Goal: Task Accomplishment & Management: Complete application form

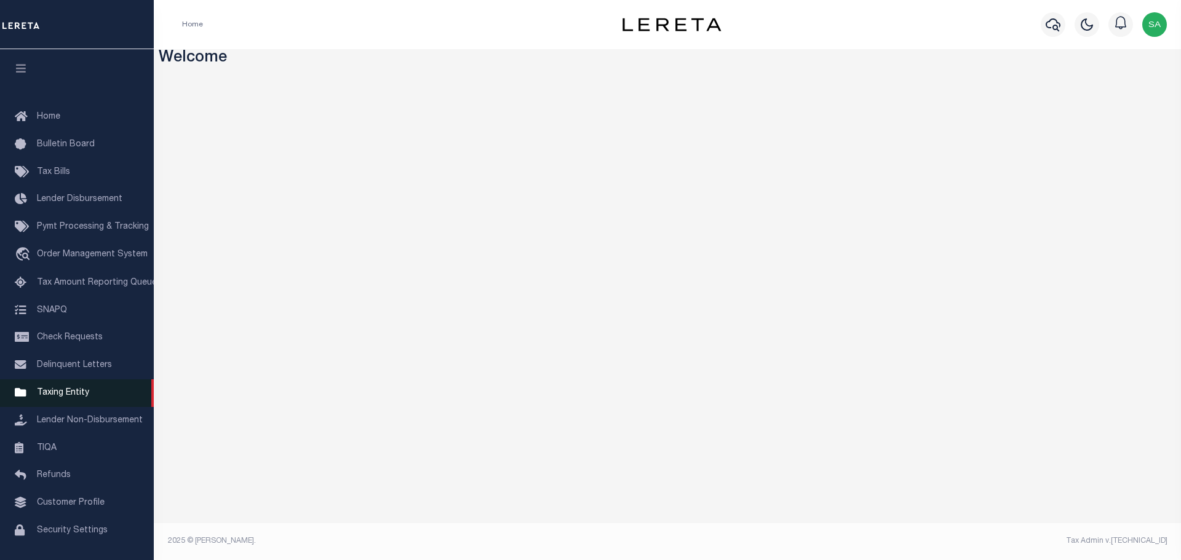
click at [54, 397] on span "Taxing Entity" at bounding box center [63, 393] width 52 height 9
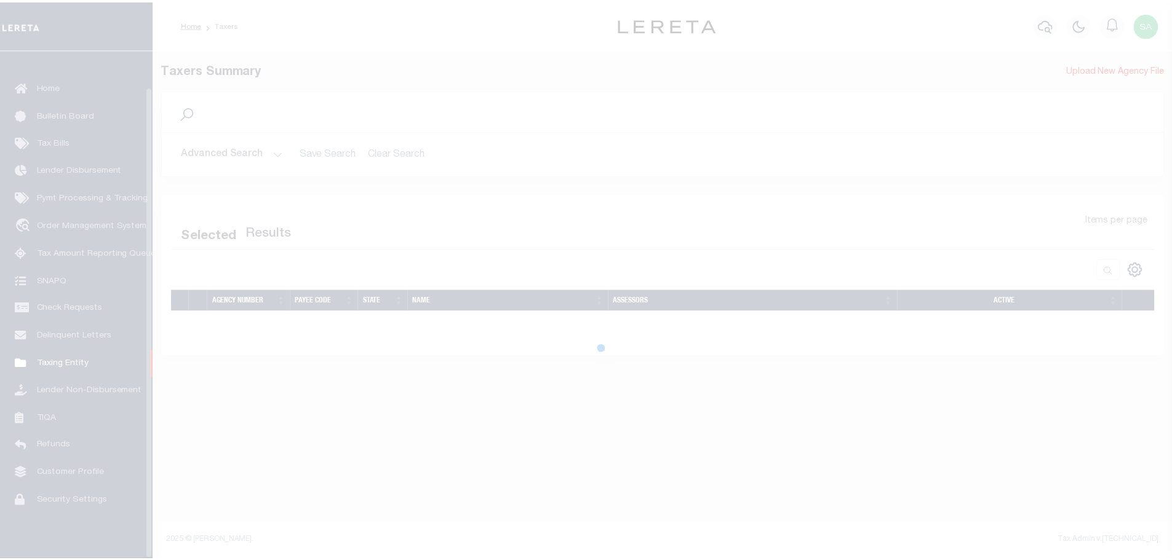
scroll to position [39, 0]
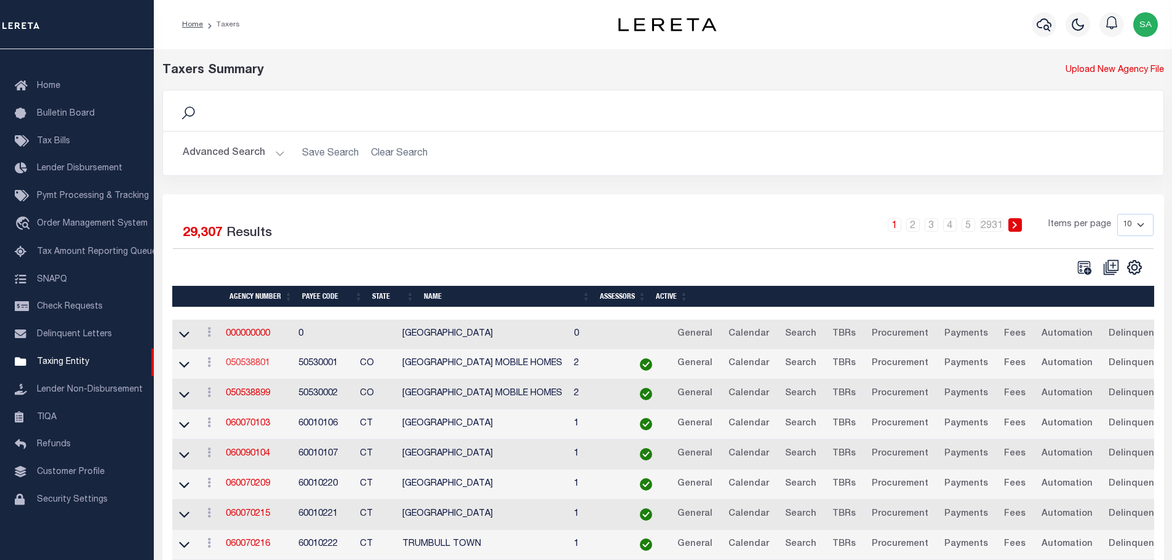
click at [263, 366] on link "050538801" at bounding box center [248, 363] width 44 height 9
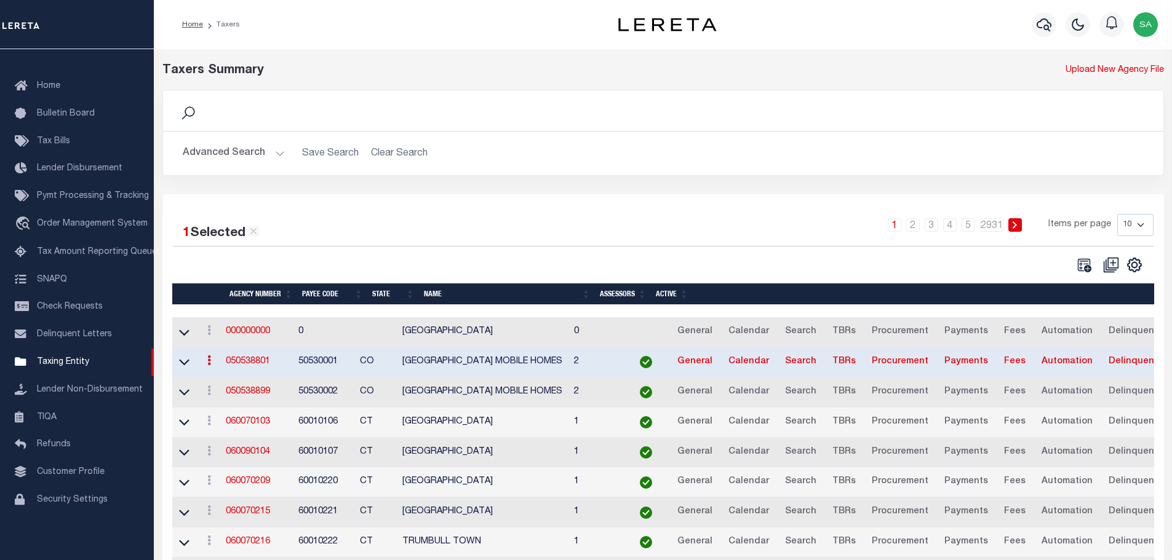
click at [247, 363] on link "050538801" at bounding box center [248, 361] width 44 height 9
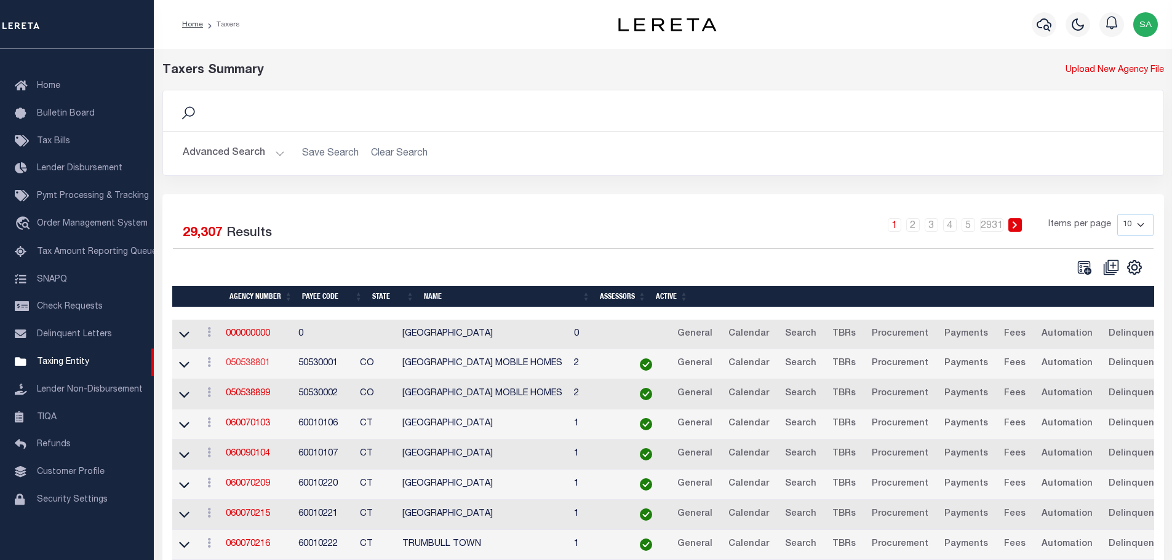
click at [244, 368] on link "050538801" at bounding box center [248, 363] width 44 height 9
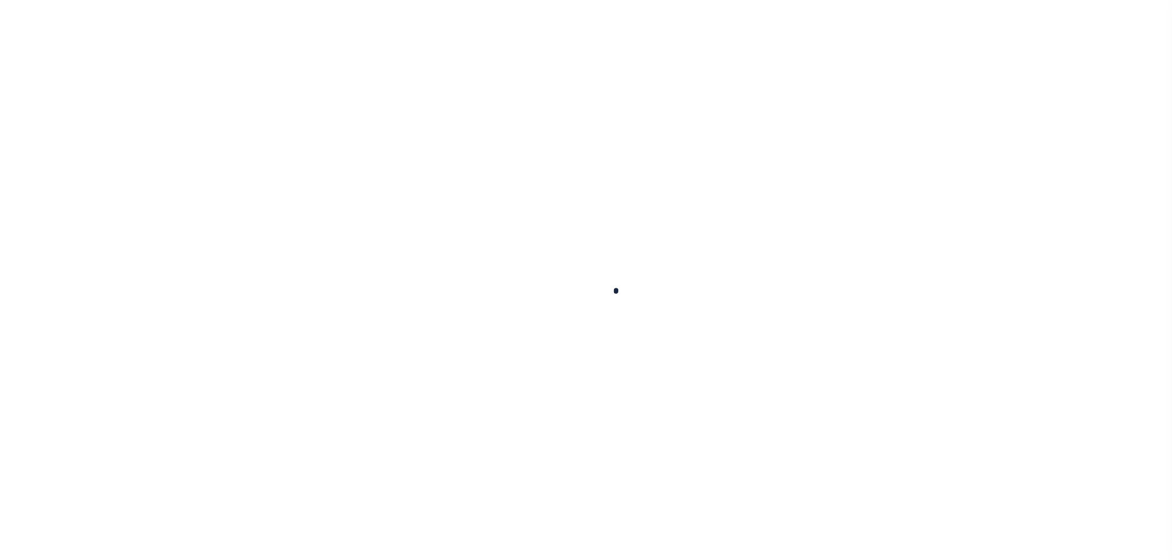
select select
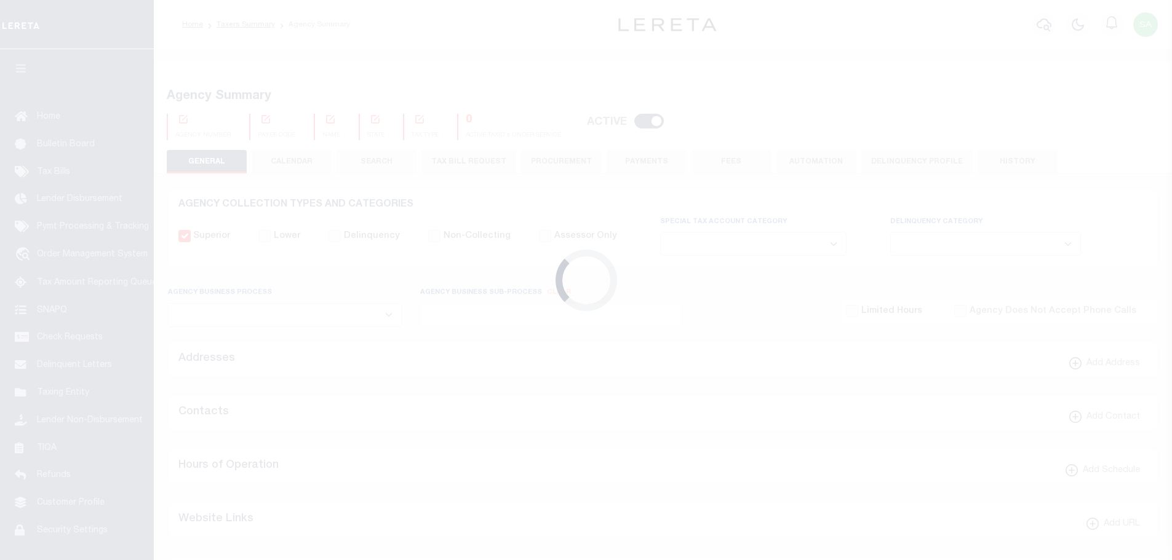
checkbox input "false"
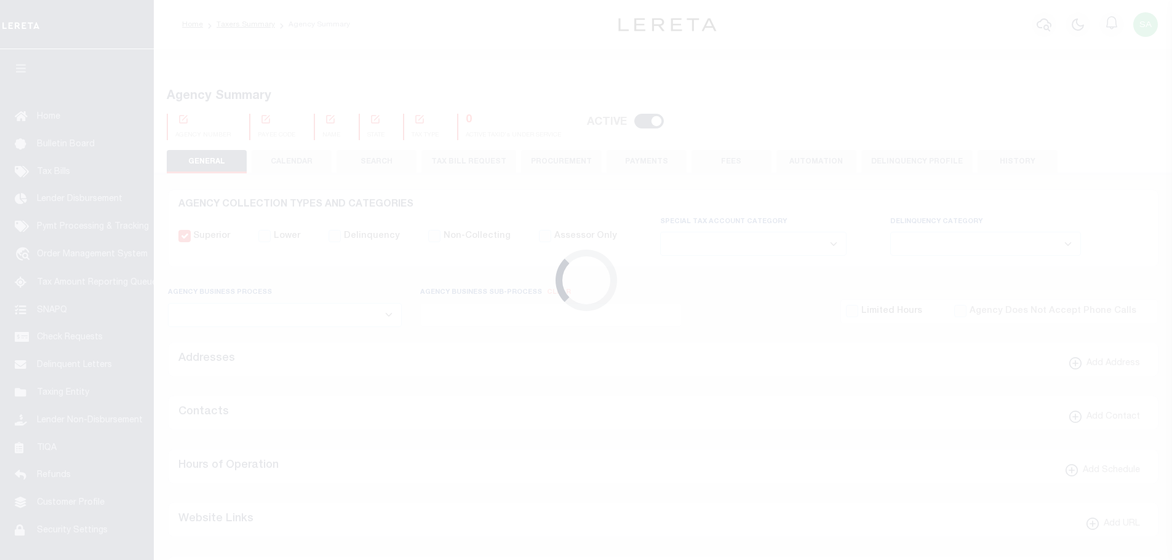
type input "810500000"
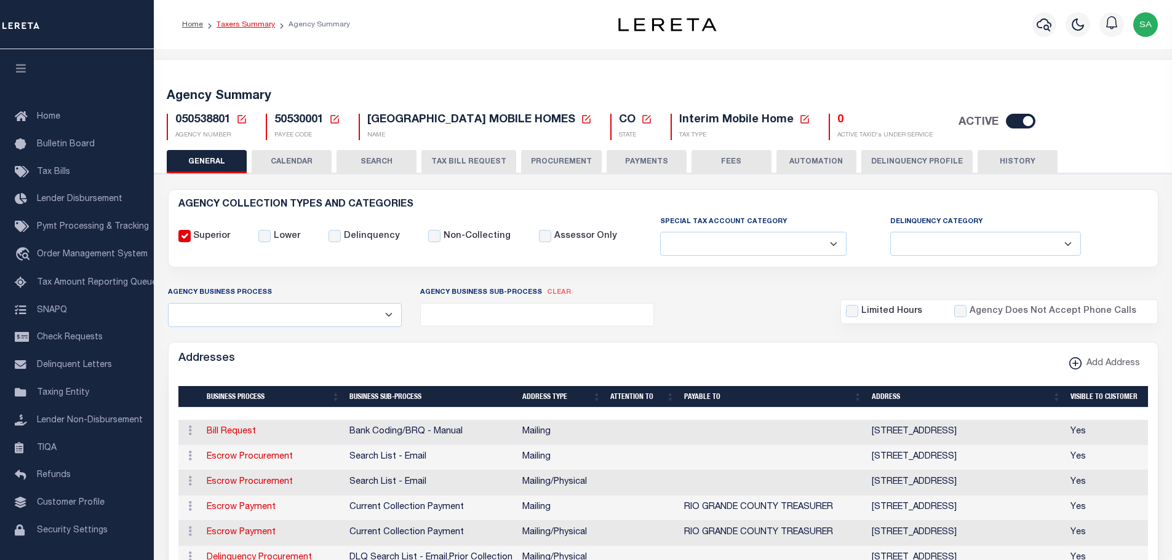
click at [250, 22] on link "Taxers Summary" at bounding box center [245, 24] width 58 height 7
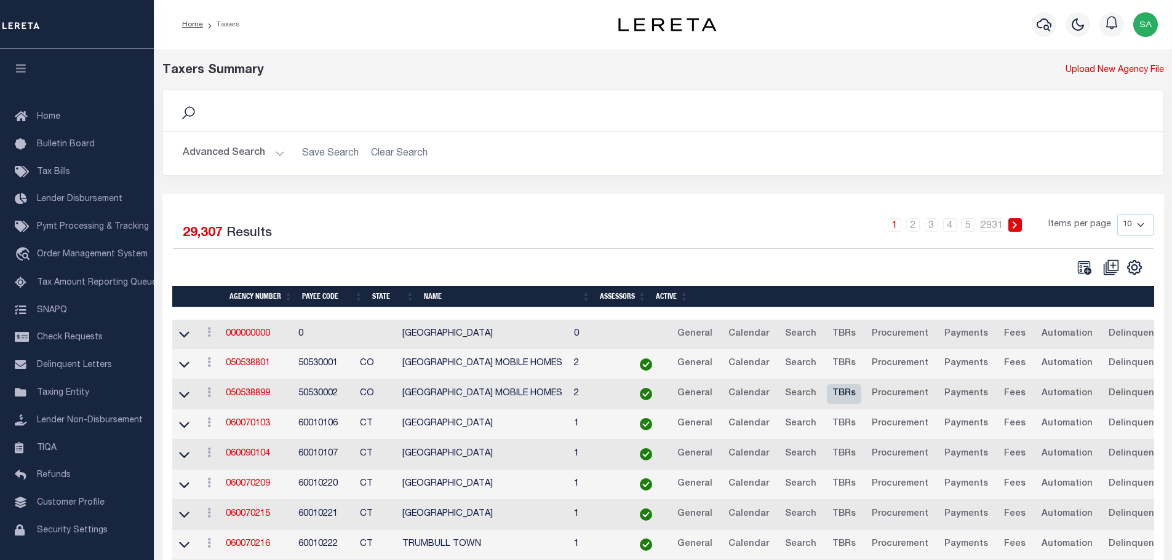
click at [861, 395] on link "TBRs" at bounding box center [844, 394] width 34 height 20
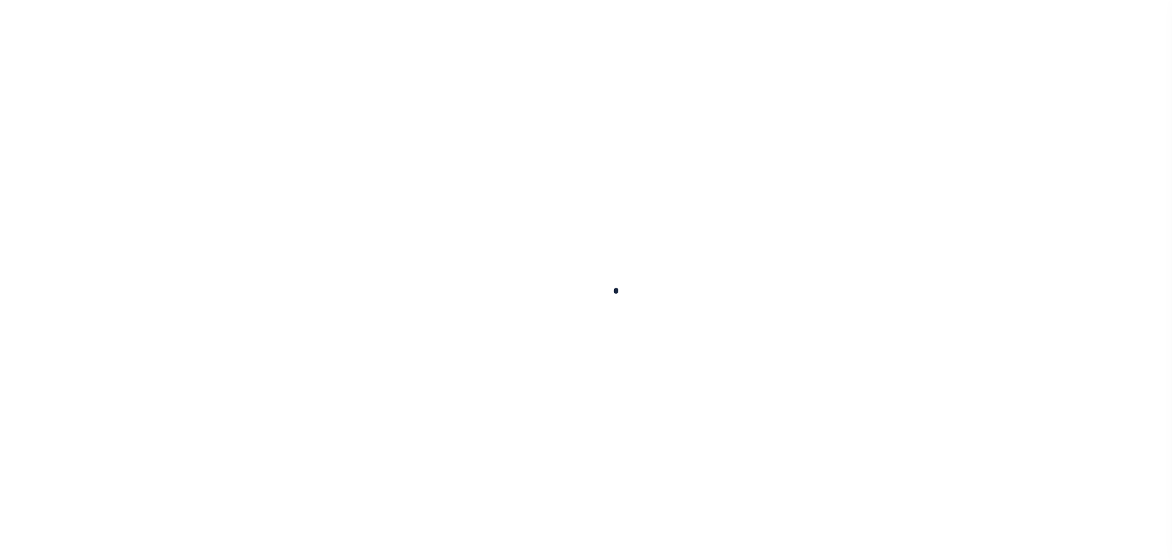
select select
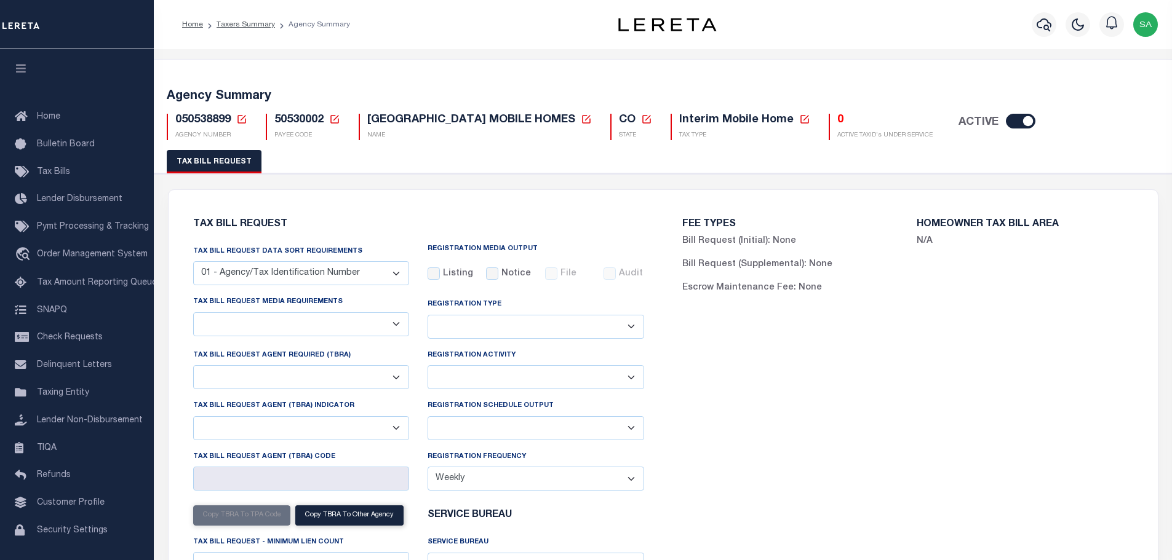
select select "27"
checkbox input "false"
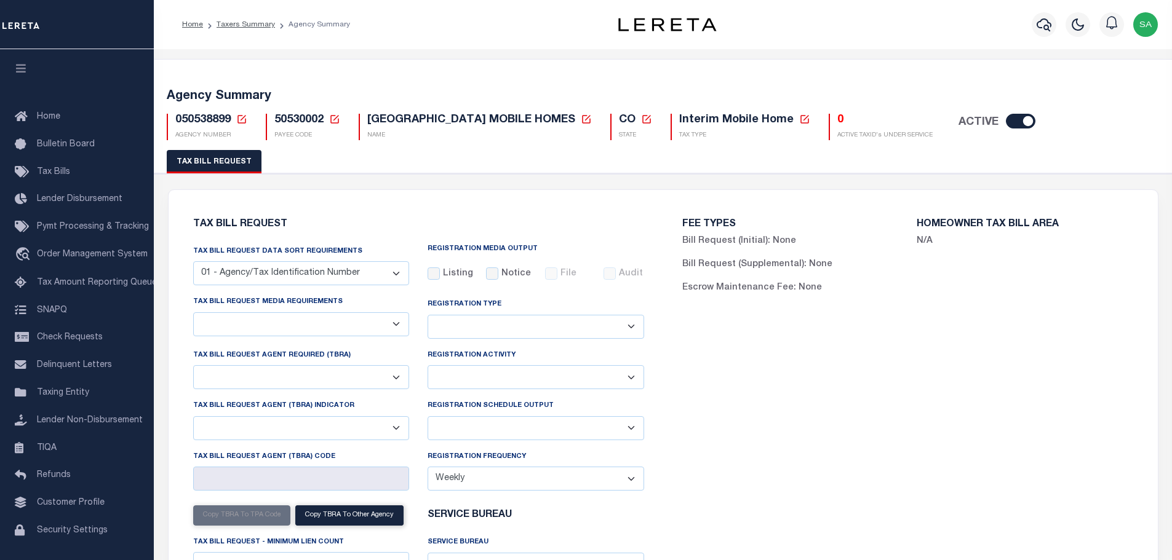
select select "22"
select select "false"
select select
select select "7803021001"
click at [245, 24] on link "Taxers Summary" at bounding box center [245, 24] width 58 height 7
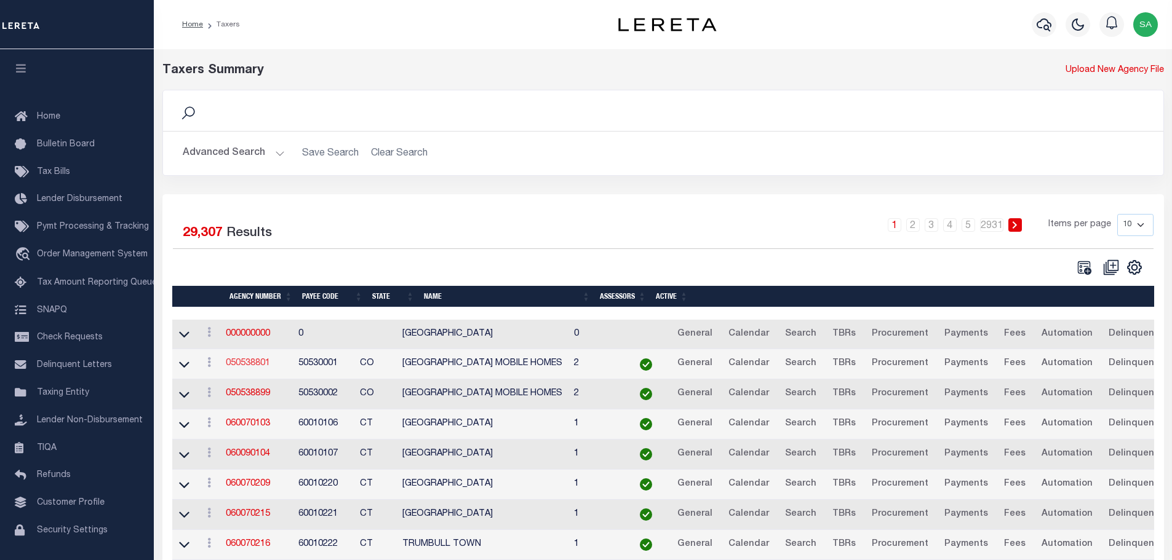
click at [247, 367] on link "050538801" at bounding box center [248, 363] width 44 height 9
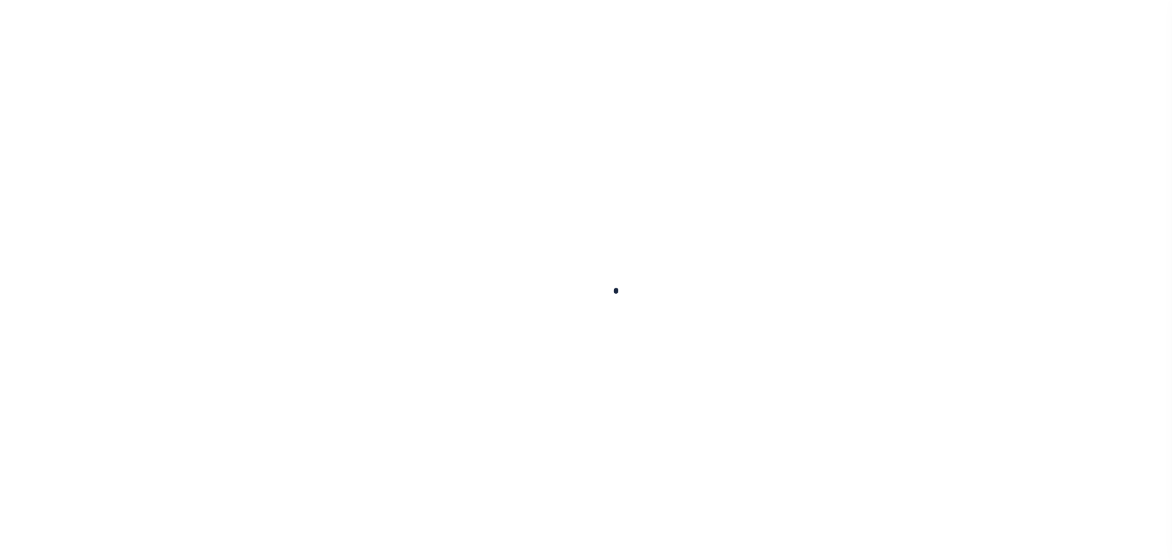
select select
checkbox input "false"
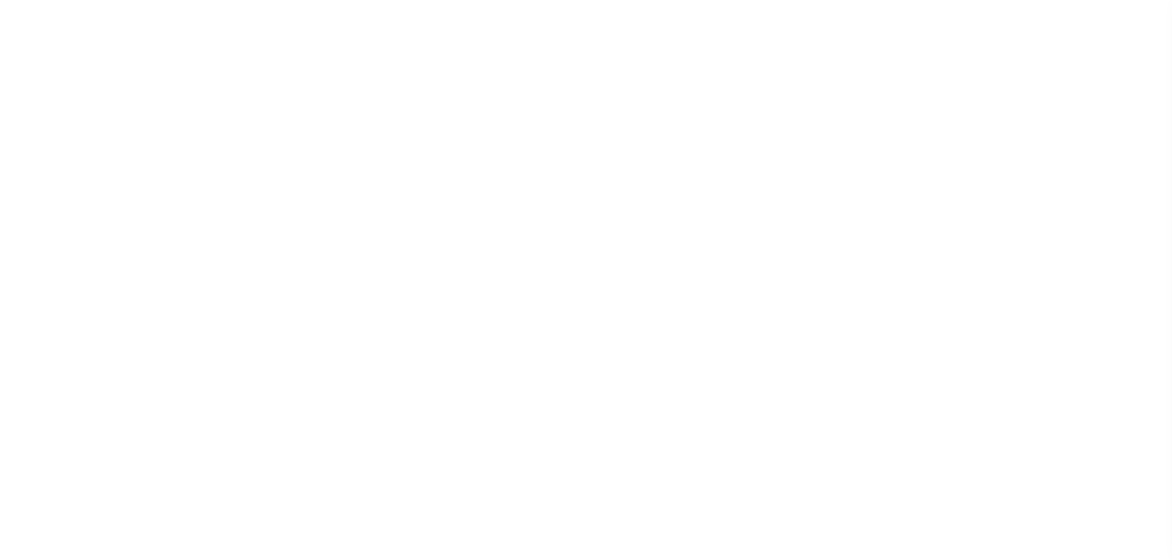
checkbox input "false"
type input "810500000"
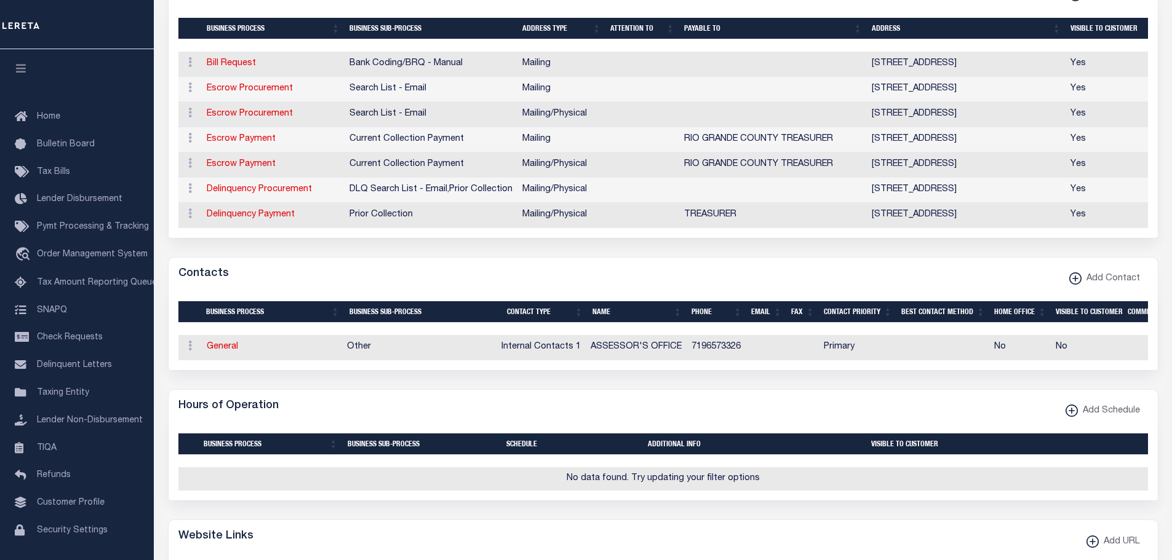
scroll to position [369, 0]
